Goal: Use online tool/utility: Utilize a website feature to perform a specific function

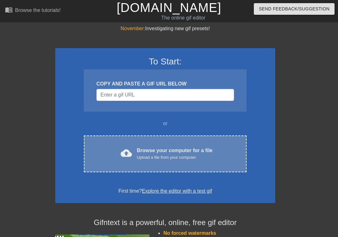
click at [191, 155] on div "Upload a file from your computer" at bounding box center [175, 157] width 76 height 6
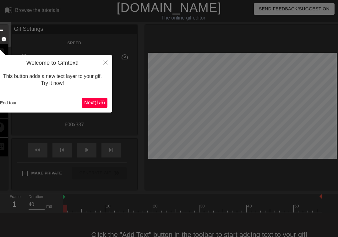
scroll to position [15, 0]
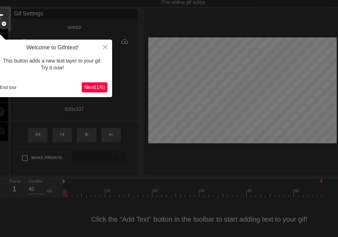
click at [96, 89] on span "Next ( 1 / 6 )" at bounding box center [94, 87] width 21 height 5
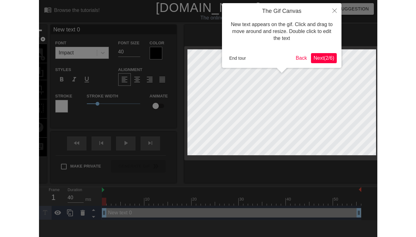
scroll to position [0, 0]
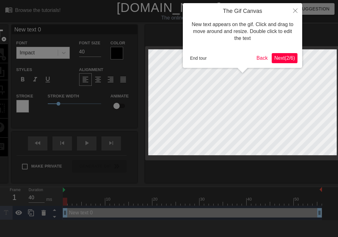
click at [281, 58] on span "Next ( 2 / 6 )" at bounding box center [284, 57] width 21 height 5
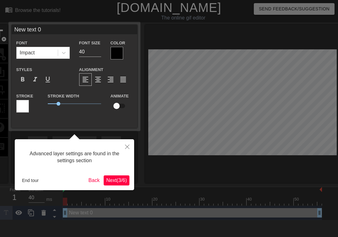
click at [121, 181] on span "Next ( 3 / 6 )" at bounding box center [116, 180] width 21 height 5
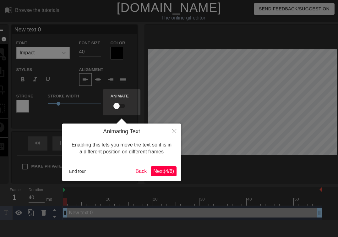
click at [163, 173] on span "Next ( 4 / 6 )" at bounding box center [163, 170] width 21 height 5
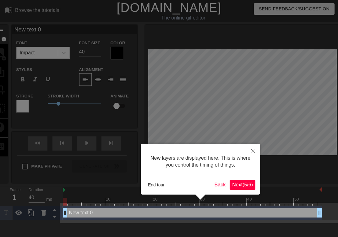
click at [235, 184] on span "Next ( 5 / 6 )" at bounding box center [242, 184] width 21 height 5
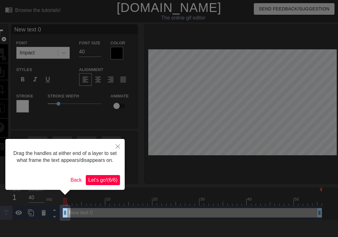
click at [109, 183] on span "Let's go! ( 6 / 6 )" at bounding box center [102, 179] width 29 height 5
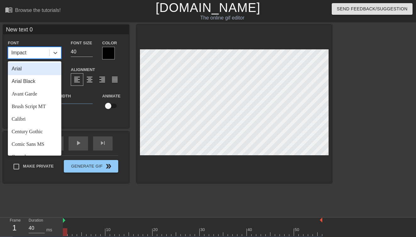
click at [25, 57] on div "Impact" at bounding box center [28, 52] width 41 height 11
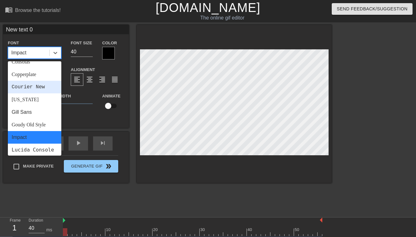
scroll to position [93, 0]
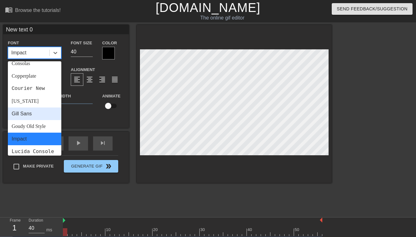
click at [36, 112] on div "Gill Sans" at bounding box center [34, 113] width 53 height 13
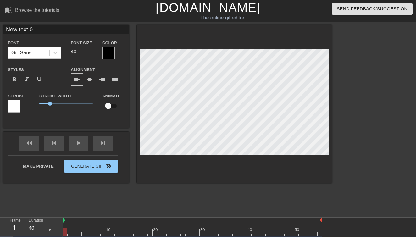
type input "I"
type textarea "I"
type input "I"
type textarea "I"
type input "I d"
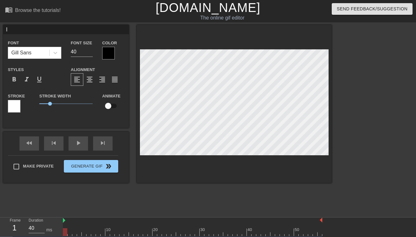
type textarea "I d"
type input "I do"
type textarea "I do"
type input "I don"
type textarea "I don"
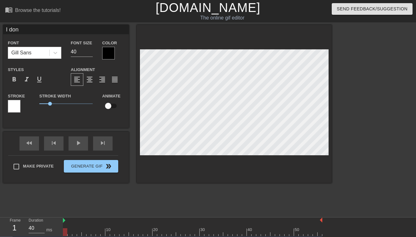
type input "I don'"
type textarea "I don'"
type input "I don't"
type textarea "I don't"
type input "I don't"
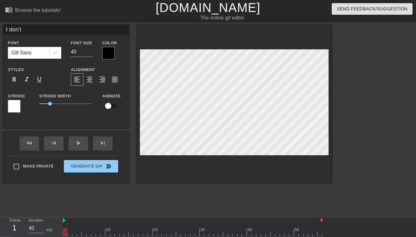
type textarea "I don't"
type input "I don't k"
type textarea "I don't k"
type input "I don't kn"
type textarea "I don't kn"
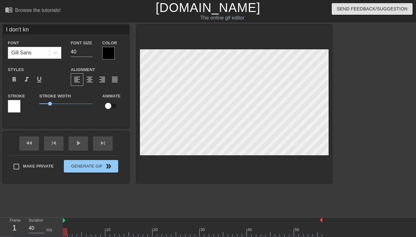
type input "I don't kno"
type textarea "I don't kno"
type input "I don't know"
type textarea "I don't know"
type input "I don't know,"
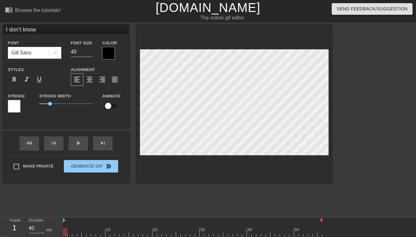
type textarea "I don't know,"
type input "I don't know,"
type textarea "I don't know,"
type input "I don't know, d"
type textarea "I don't know, d"
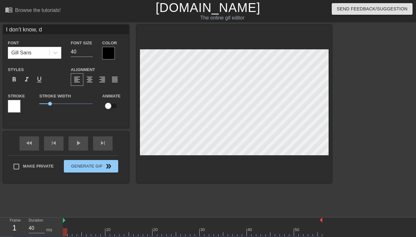
type input "I don't know, do"
type textarea "I don't know, do"
type input "I don't know, do"
type textarea "I don't know, do y"
type input "I don't know, do yo"
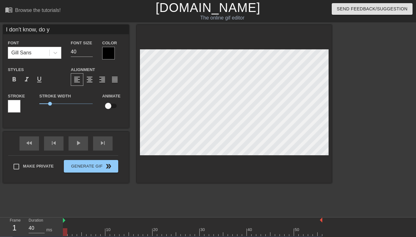
type textarea "I don't know, do yo"
type input "I don't know, do you"
type textarea "I don't know, do you"
type input "I don't know, do you"
type textarea "I don't know, do you"
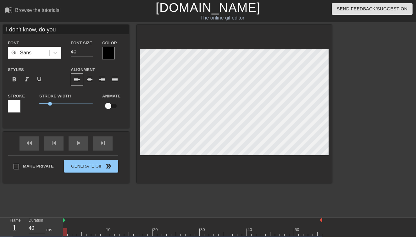
type input "I don't know, do you p"
type textarea "I don't know, do you p"
type input "I don't know, do you pu"
type textarea "I don't know, do you pu"
type input "I don't know, do you put"
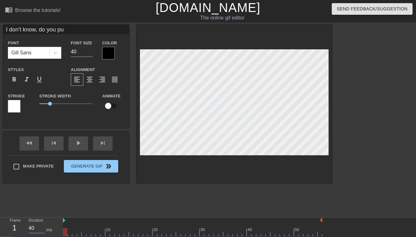
type textarea "I don't know, do you put"
type input "I don't know, do you put"
type textarea "I don't know, do you put"
type input "I don't know, do you put o"
type textarea "I don't know, do you put o"
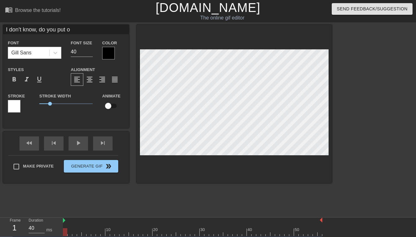
type input "I don't know, do you put ou"
type textarea "I don't know, do you put ou"
type input "I don't know, do you put our"
type textarea "I don't know, do you put our"
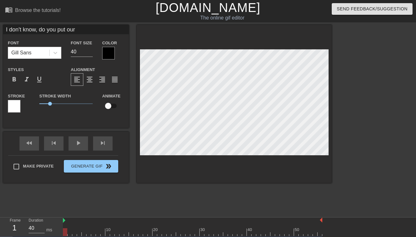
type input "I don't know, do you put ou"
type textarea "I don't know, do you put ou"
type input "I don't know, do you put out"
type textarea "I don't know, do you put out"
type input "I don't know, do you put out?"
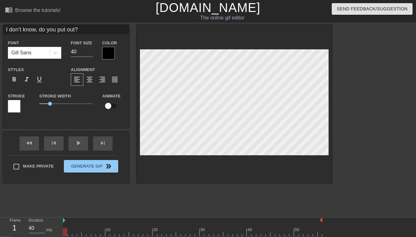
scroll to position [0, 4]
type textarea "I don't know, do you put out?"
click at [16, 105] on div at bounding box center [14, 106] width 13 height 13
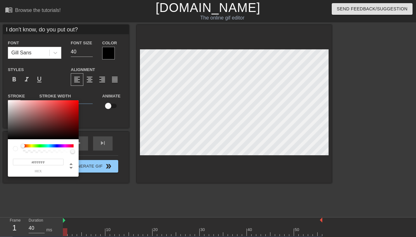
drag, startPoint x: 22, startPoint y: 143, endPoint x: 101, endPoint y: 148, distance: 79.0
click at [101, 148] on div "#FFFFFF hex" at bounding box center [208, 118] width 416 height 237
drag, startPoint x: 11, startPoint y: 104, endPoint x: 10, endPoint y: 141, distance: 36.8
click at [10, 141] on div "#000000 hex" at bounding box center [43, 138] width 71 height 76
drag, startPoint x: 9, startPoint y: 130, endPoint x: 84, endPoint y: 101, distance: 80.7
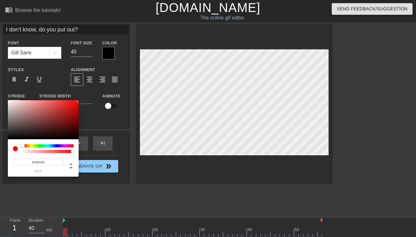
click at [84, 101] on div "#FB0000 hex" at bounding box center [208, 118] width 416 height 237
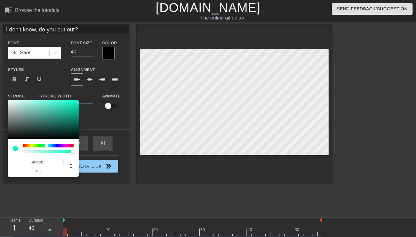
type input "#00FBDA"
drag, startPoint x: 23, startPoint y: 147, endPoint x: 47, endPoint y: 146, distance: 24.5
click at [47, 146] on div at bounding box center [47, 146] width 4 height 4
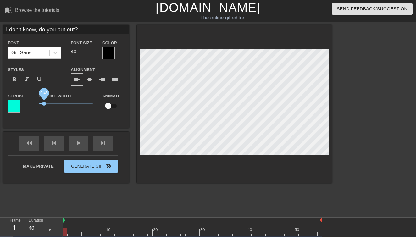
drag, startPoint x: 51, startPoint y: 102, endPoint x: 44, endPoint y: 102, distance: 6.9
click at [44, 102] on span "0.45" at bounding box center [44, 104] width 4 height 4
click at [12, 105] on div at bounding box center [14, 106] width 13 height 13
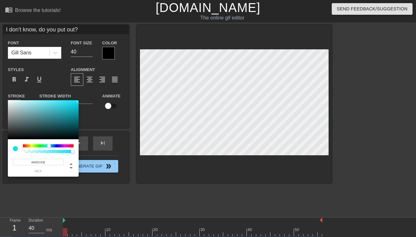
type input "#00C8FB"
drag, startPoint x: 47, startPoint y: 147, endPoint x: 50, endPoint y: 145, distance: 4.1
click at [50, 145] on div at bounding box center [50, 146] width 4 height 4
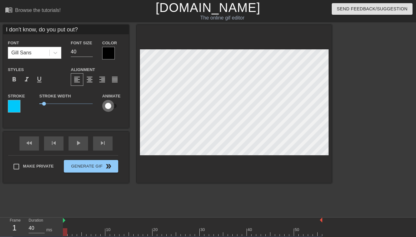
click at [115, 107] on input "checkbox" at bounding box center [108, 106] width 36 height 12
checkbox input "true"
click at [77, 53] on input "40" at bounding box center [82, 52] width 22 height 10
click at [77, 52] on input "40" at bounding box center [82, 52] width 22 height 10
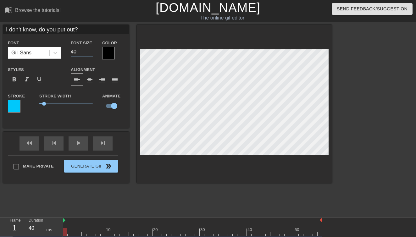
click at [77, 52] on input "40" at bounding box center [82, 52] width 22 height 10
type input "25"
click at [90, 82] on span "format_align_center" at bounding box center [90, 80] width 8 height 8
click at [73, 145] on div "play_arrow" at bounding box center [78, 143] width 19 height 14
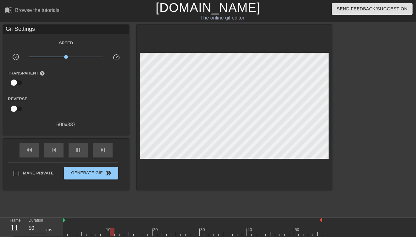
type input "40"
click at [21, 84] on input "checkbox" at bounding box center [14, 83] width 36 height 12
checkbox input "true"
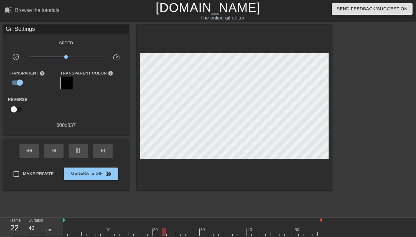
click at [68, 85] on div at bounding box center [66, 83] width 13 height 13
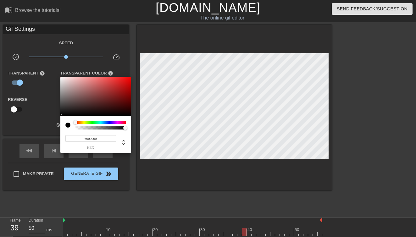
type input "40"
type input "#FFFFFF"
drag, startPoint x: 63, startPoint y: 81, endPoint x: 58, endPoint y: 74, distance: 8.4
click at [58, 74] on div "#FFFFFF hex" at bounding box center [208, 118] width 416 height 237
click at [45, 102] on div at bounding box center [208, 118] width 416 height 237
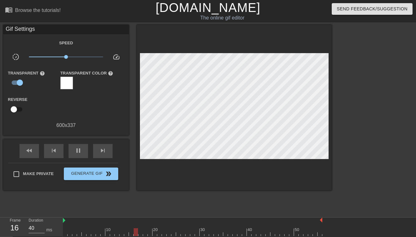
type input "50"
click at [19, 111] on input "checkbox" at bounding box center [14, 109] width 36 height 12
checkbox input "true"
type input "40"
click at [14, 110] on input "checkbox" at bounding box center [20, 109] width 36 height 12
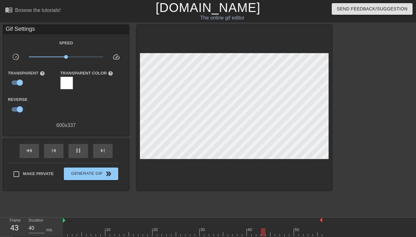
checkbox input "false"
type input "40"
click at [16, 81] on input "checkbox" at bounding box center [20, 83] width 36 height 12
checkbox input "false"
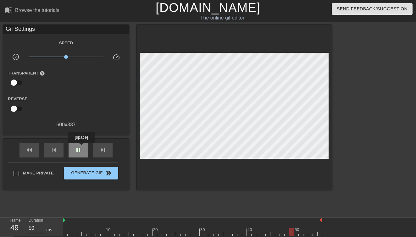
type input "40"
click at [82, 147] on div "pause" at bounding box center [78, 150] width 19 height 14
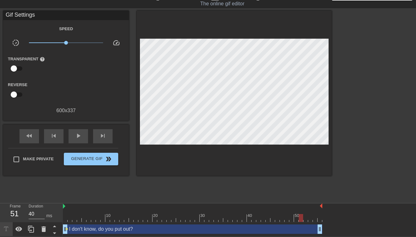
click at [88, 53] on div "Speed slow_motion_video x1.00 speed Transparent help Reverse 600 x 337" at bounding box center [66, 70] width 116 height 90
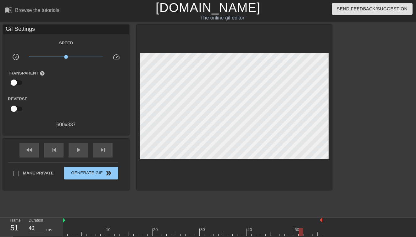
click at [42, 44] on div "Speed" at bounding box center [66, 43] width 126 height 8
click at [20, 26] on div "Gif Settings" at bounding box center [66, 29] width 126 height 9
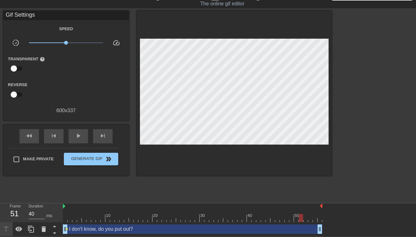
click at [9, 235] on div at bounding box center [31, 229] width 63 height 14
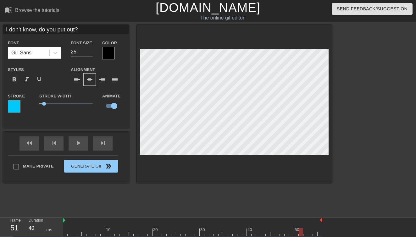
click at [16, 101] on div at bounding box center [14, 106] width 13 height 13
drag, startPoint x: 46, startPoint y: 103, endPoint x: 51, endPoint y: 103, distance: 5.3
click at [51, 103] on span "1.1" at bounding box center [51, 104] width 4 height 4
click at [16, 109] on div at bounding box center [14, 106] width 13 height 13
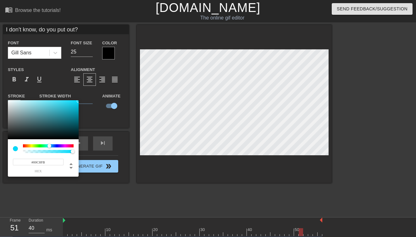
type input "#00BEFB"
click at [50, 147] on div at bounding box center [50, 146] width 4 height 4
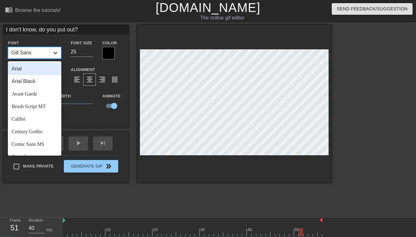
click at [55, 54] on icon at bounding box center [55, 53] width 4 height 2
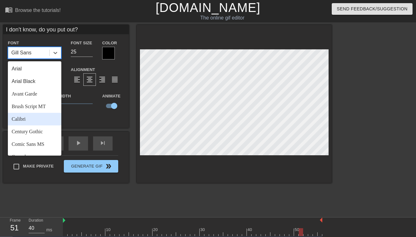
click at [40, 117] on div "Calibri" at bounding box center [34, 119] width 53 height 13
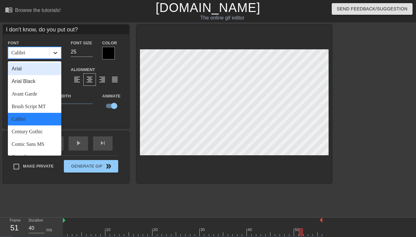
click at [57, 54] on icon at bounding box center [55, 53] width 6 height 6
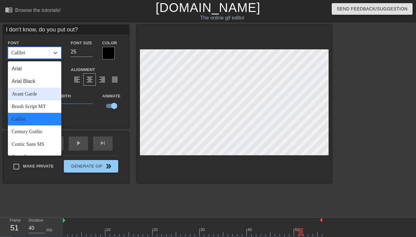
click at [38, 94] on div "Avant Garde" at bounding box center [34, 94] width 53 height 13
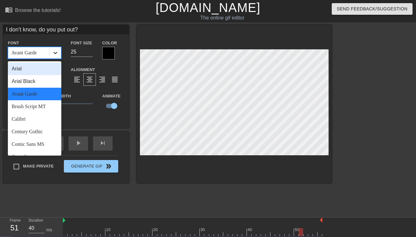
click at [55, 54] on icon at bounding box center [55, 53] width 6 height 6
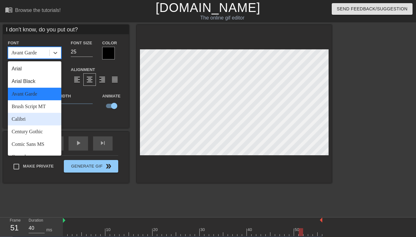
click at [86, 105] on span "1.1" at bounding box center [65, 104] width 53 height 8
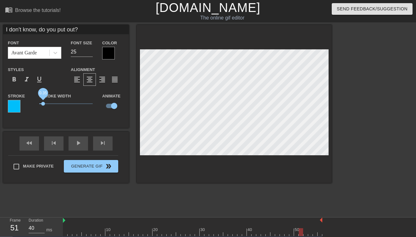
drag, startPoint x: 86, startPoint y: 104, endPoint x: 43, endPoint y: 103, distance: 43.4
click at [43, 103] on span "0.35" at bounding box center [43, 104] width 4 height 4
click at [105, 57] on div at bounding box center [108, 53] width 13 height 13
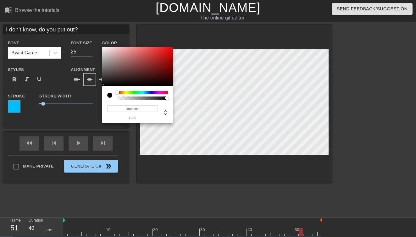
click at [117, 93] on div at bounding box center [117, 92] width 4 height 4
type input "#FFFFFF"
drag, startPoint x: 103, startPoint y: 83, endPoint x: 101, endPoint y: 37, distance: 45.9
click at [101, 37] on div "#FFFFFF hex" at bounding box center [208, 118] width 416 height 237
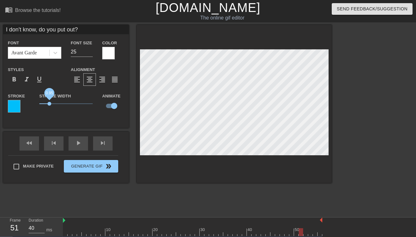
drag, startPoint x: 44, startPoint y: 105, endPoint x: 49, endPoint y: 105, distance: 5.7
click at [49, 105] on span "0.95" at bounding box center [49, 104] width 4 height 4
click at [56, 117] on div "Stroke Width 0.95" at bounding box center [66, 105] width 63 height 26
drag, startPoint x: 78, startPoint y: 53, endPoint x: 56, endPoint y: 53, distance: 21.7
click at [56, 53] on div "Font Avant Garde Font Size 25 Color" at bounding box center [66, 49] width 126 height 20
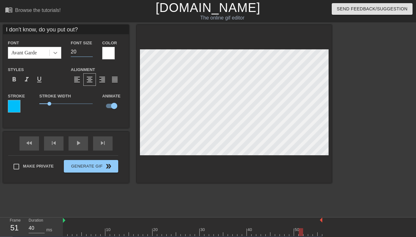
type input "20"
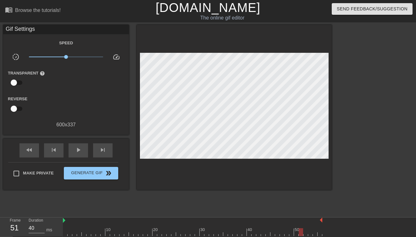
click at [373, 126] on div at bounding box center [386, 119] width 94 height 189
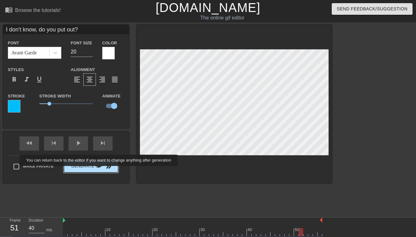
click at [100, 168] on button "Generate Gif double_arrow" at bounding box center [91, 166] width 54 height 13
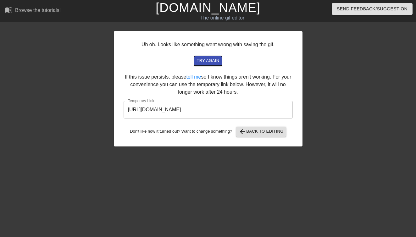
click at [212, 63] on span "try again" at bounding box center [207, 60] width 23 height 7
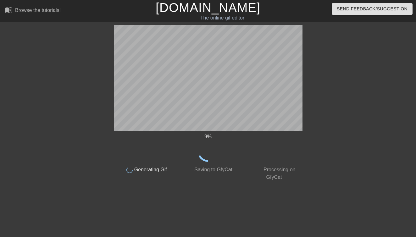
click at [213, 150] on icon at bounding box center [208, 151] width 22 height 22
